Goal: Task Accomplishment & Management: Complete application form

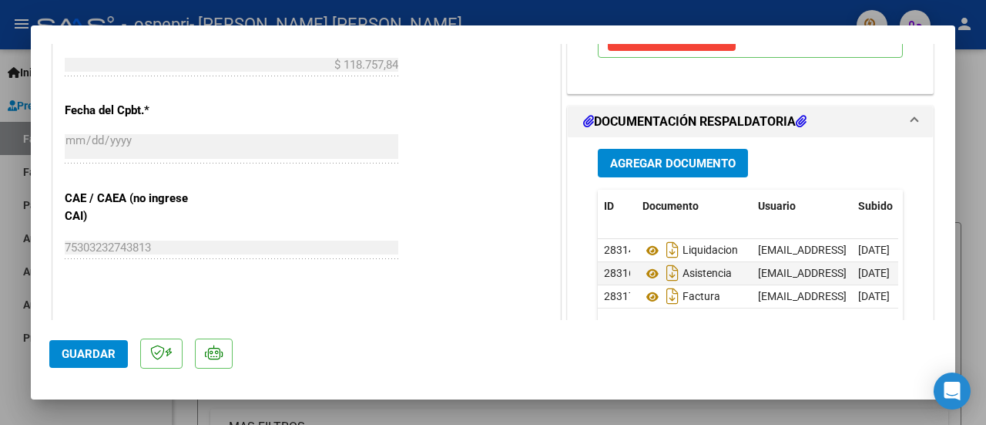
scroll to position [827, 0]
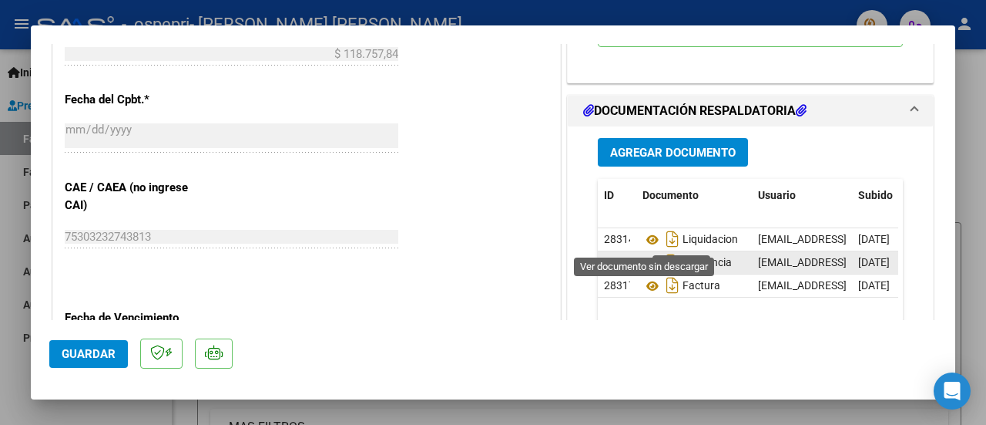
click at [646, 253] on icon at bounding box center [653, 262] width 20 height 18
click at [682, 146] on span "Agregar Documento" at bounding box center [673, 153] width 126 height 14
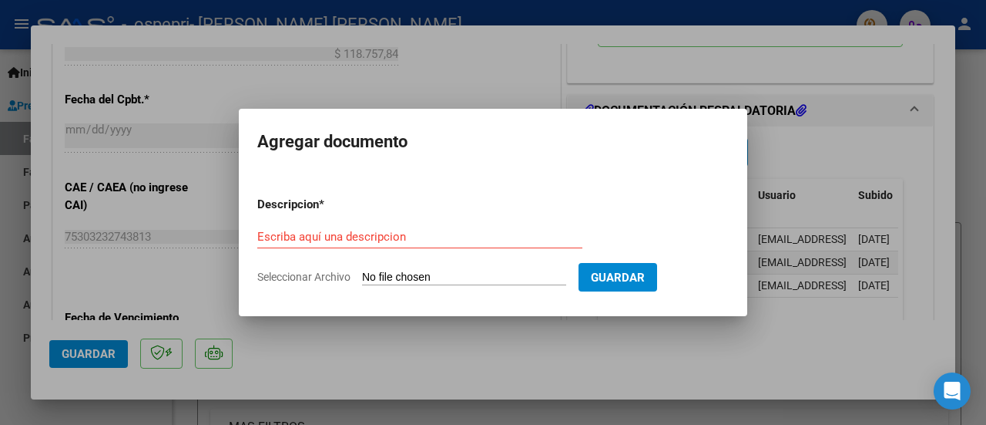
click at [405, 277] on input "Seleccionar Archivo" at bounding box center [464, 277] width 204 height 15
type input "C:\fakepath\asistenca.pdf"
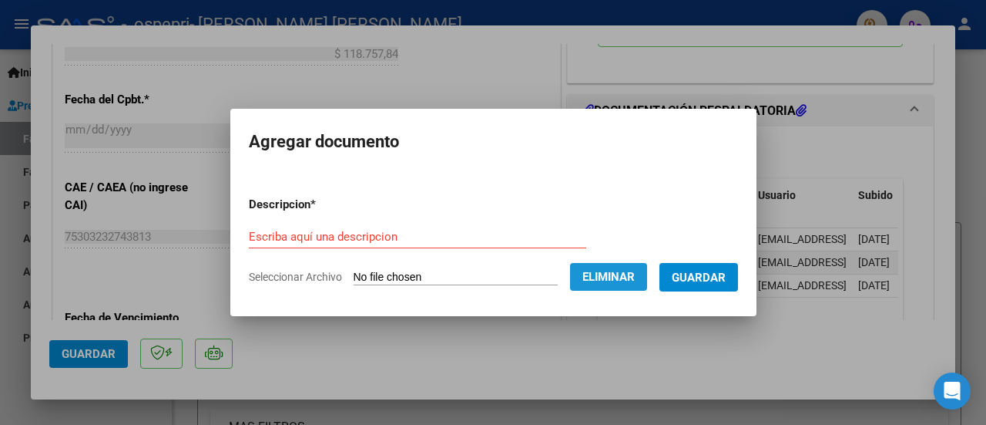
click at [647, 275] on button "Eliminar" at bounding box center [608, 277] width 77 height 28
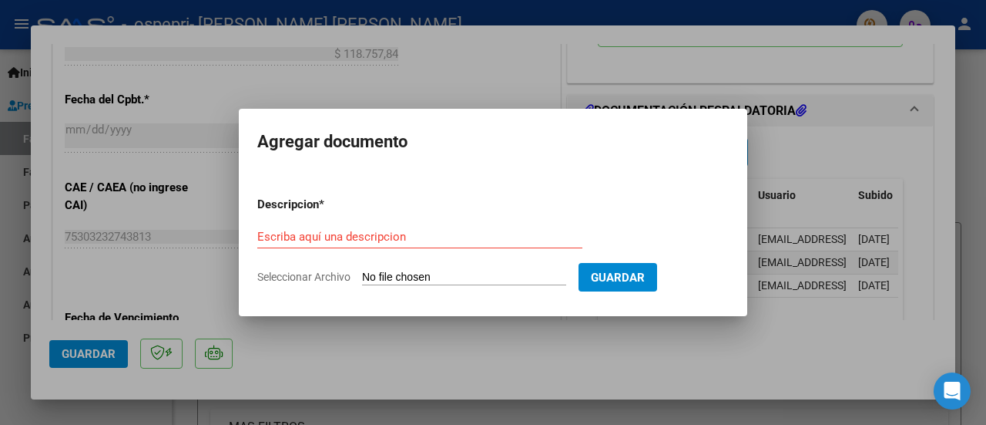
click at [348, 224] on form "Descripcion * Escriba aquí una descripcion Seleccionar Archivo Guardar" at bounding box center [493, 240] width 472 height 112
click at [339, 230] on input "Escriba aquí una descripcion" at bounding box center [419, 237] width 325 height 14
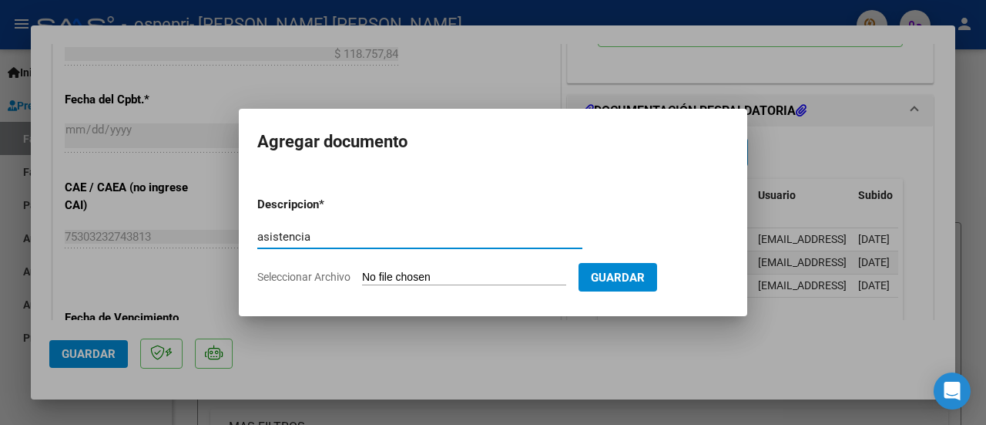
type input "asistencia"
click at [376, 270] on input "Seleccionar Archivo" at bounding box center [464, 277] width 204 height 15
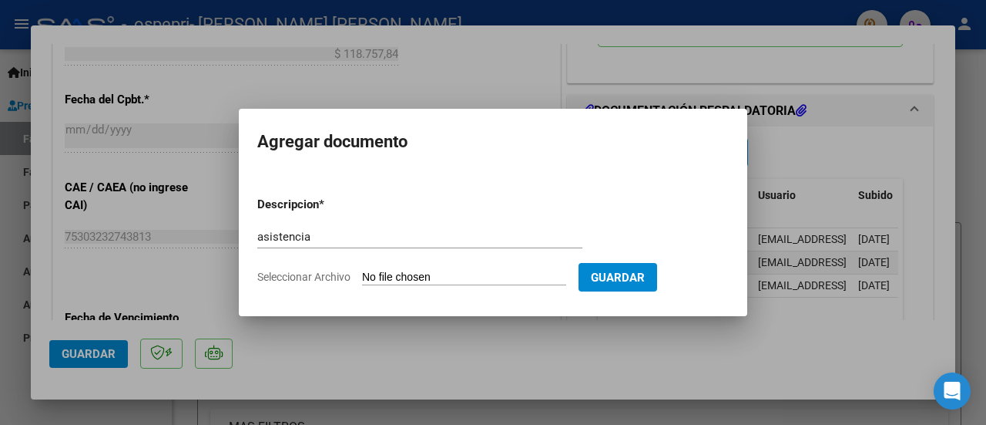
type input "C:\fakepath\asistencia.pdf"
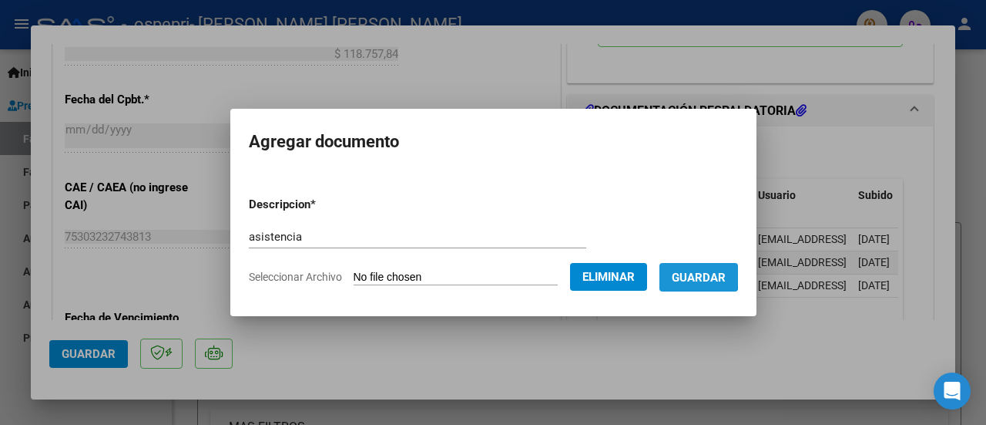
click at [697, 275] on span "Guardar" at bounding box center [699, 277] width 54 height 14
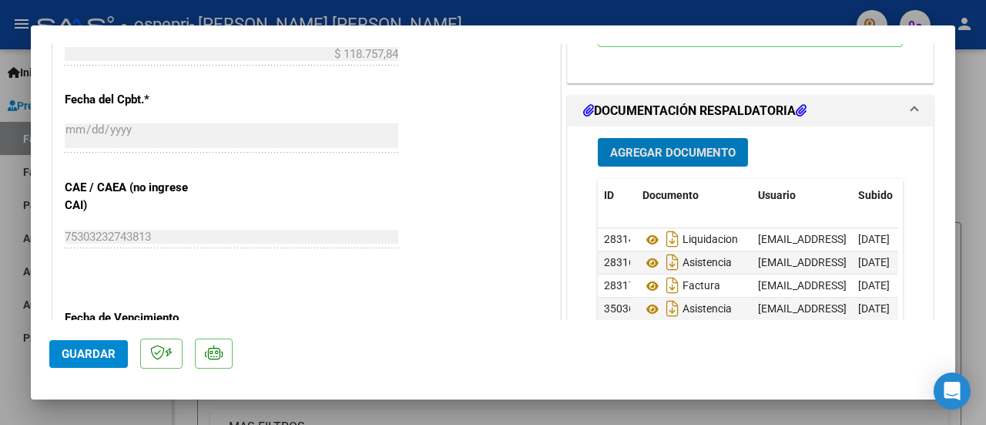
click at [113, 363] on button "Guardar" at bounding box center [88, 354] width 79 height 28
